Goal: Task Accomplishment & Management: Use online tool/utility

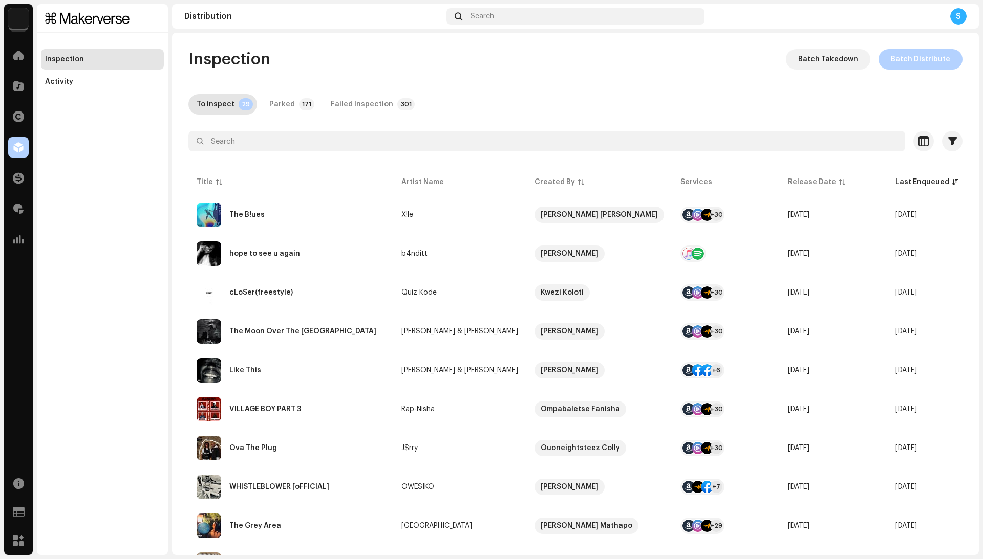
click at [317, 166] on div at bounding box center [575, 160] width 774 height 16
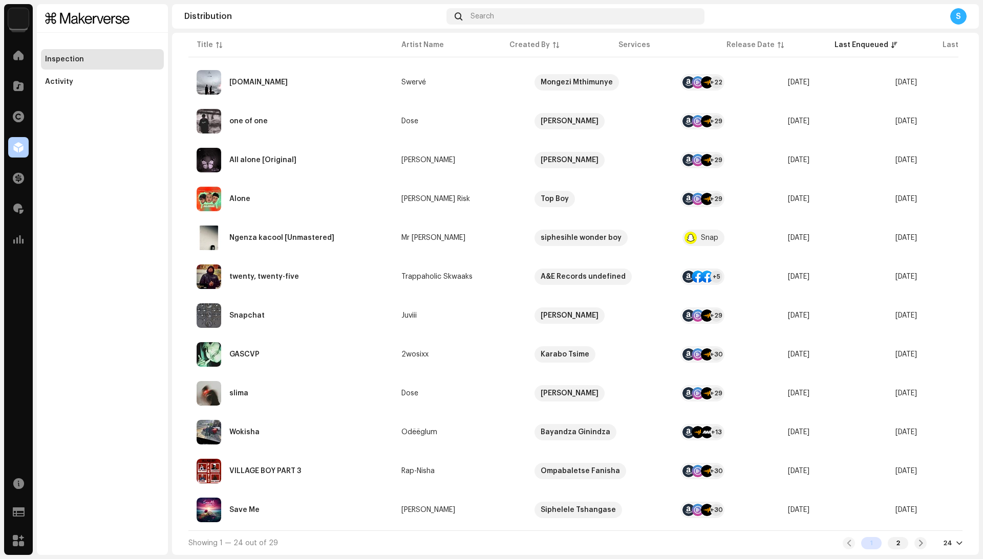
scroll to position [606, 0]
click at [888, 543] on div "2" at bounding box center [898, 543] width 20 height 12
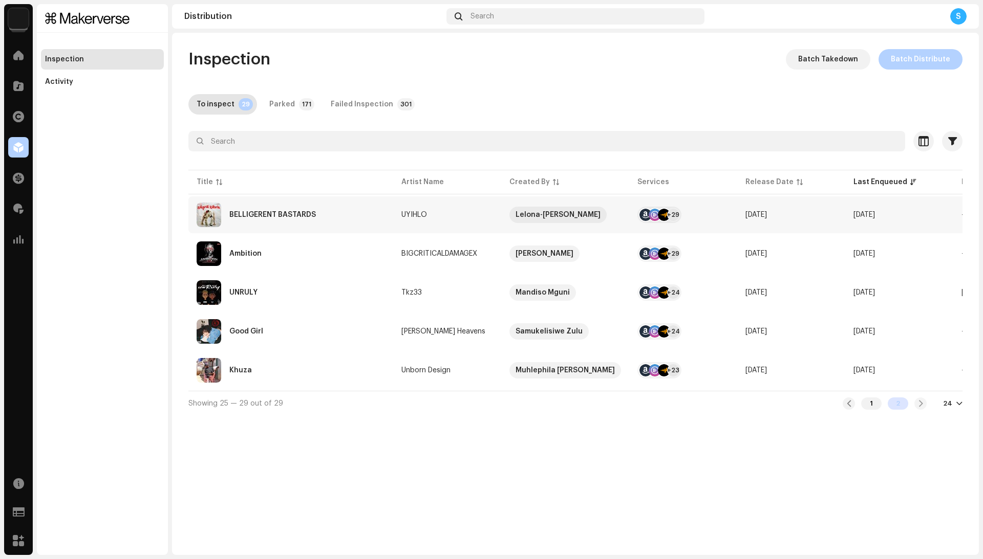
click at [347, 220] on div "BELLIGERENT BASTARDS" at bounding box center [291, 215] width 188 height 25
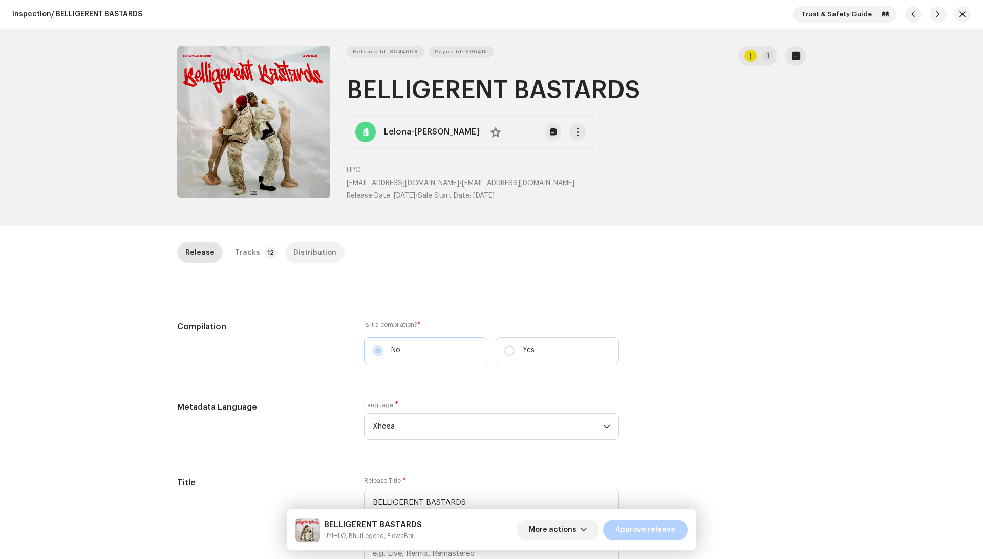
click at [321, 254] on div "Distribution" at bounding box center [314, 253] width 43 height 20
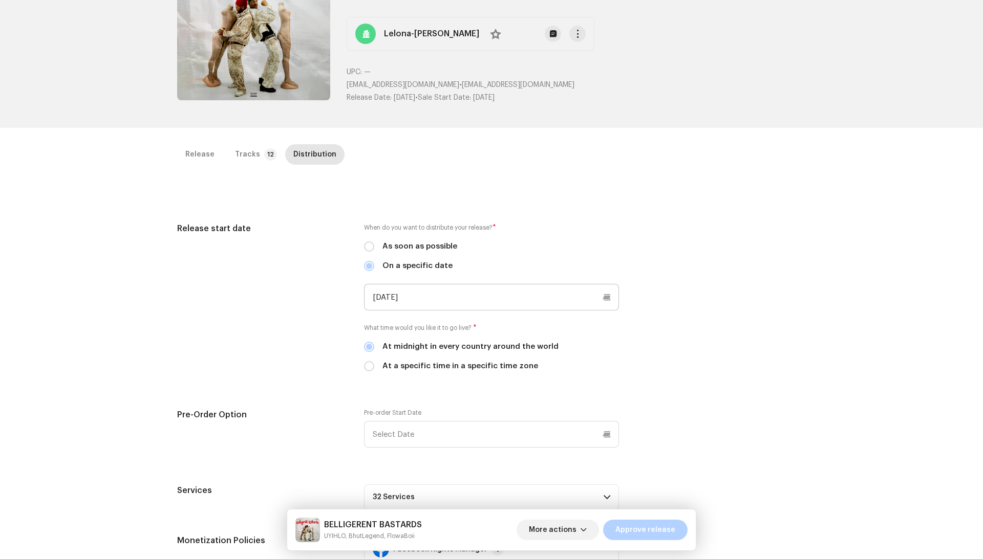
scroll to position [110, 0]
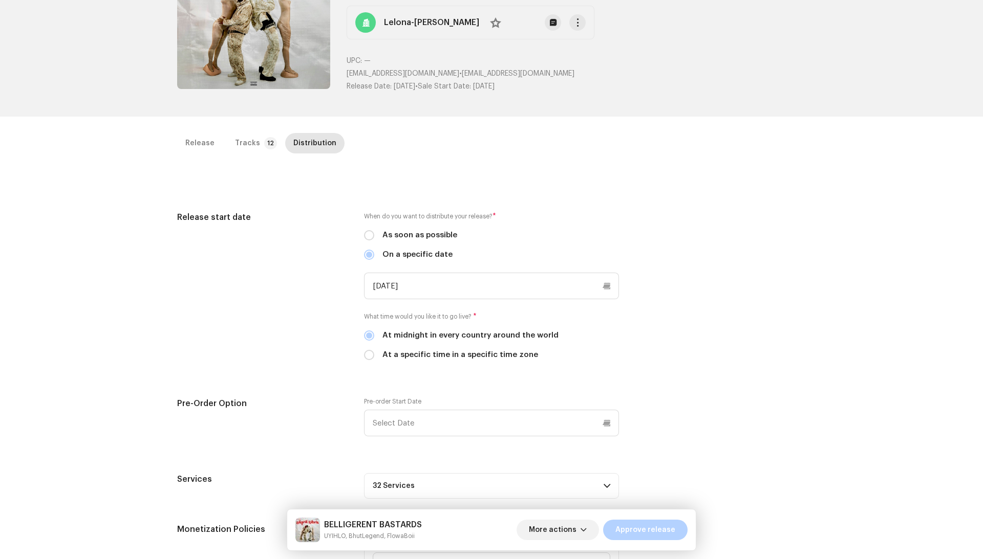
click at [394, 269] on div "When do you want to distribute your release? * As soon as possible On a specifi…" at bounding box center [491, 292] width 255 height 162
click at [388, 289] on input "[DATE]" at bounding box center [491, 286] width 255 height 27
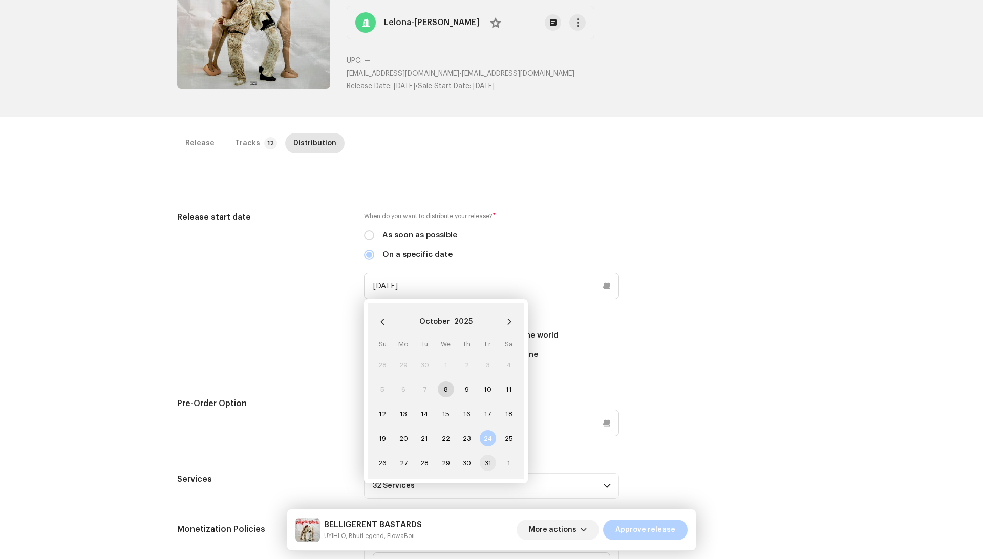
click at [485, 459] on span "31" at bounding box center [488, 463] width 16 height 16
type input "[DATE]"
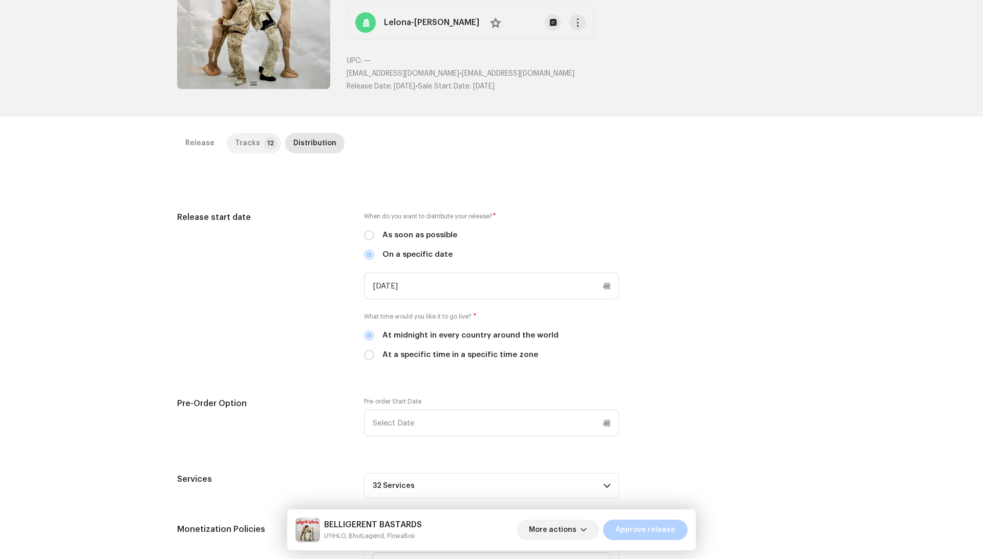
click at [247, 143] on div "Tracks" at bounding box center [247, 143] width 25 height 20
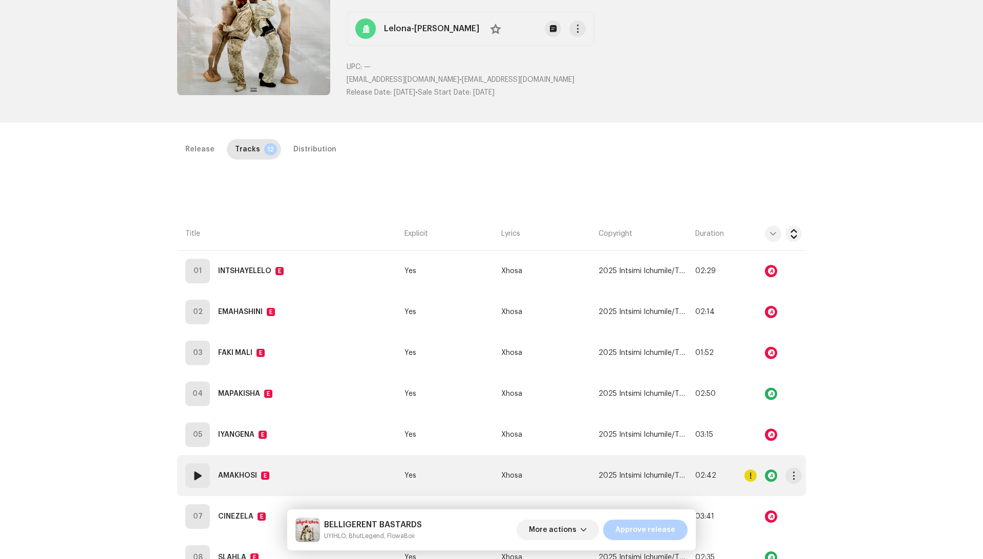
scroll to position [93, 0]
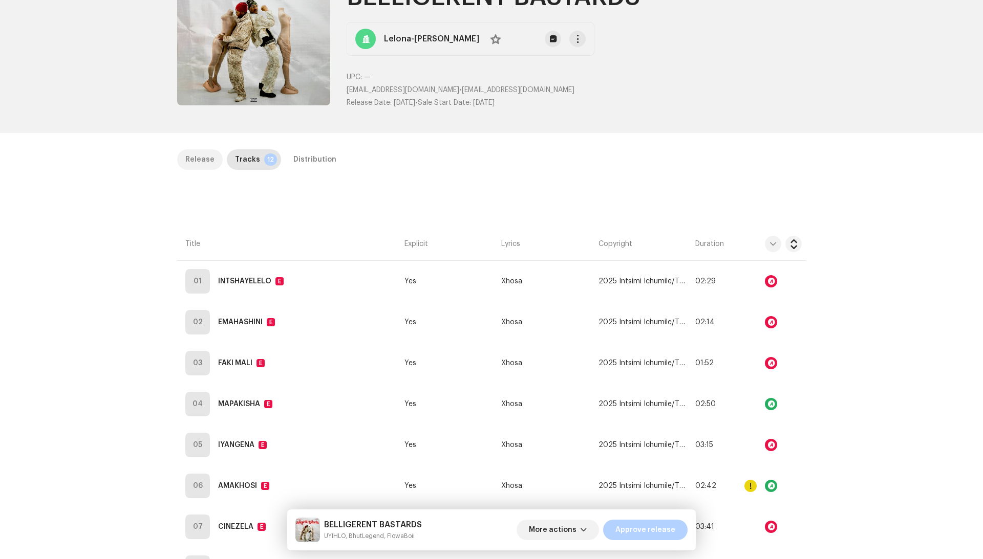
click at [206, 164] on div "Release" at bounding box center [199, 159] width 29 height 20
